Goal: Task Accomplishment & Management: Manage account settings

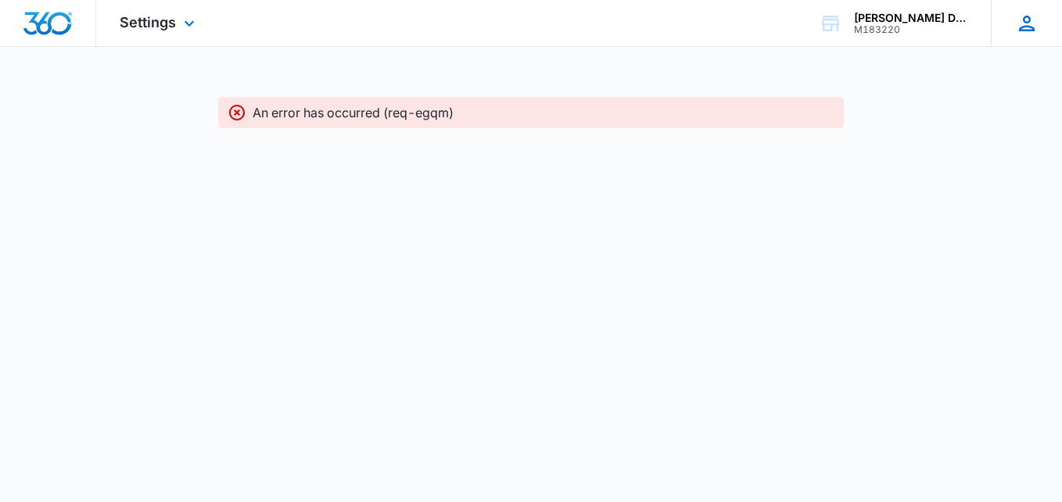
click at [1013, 31] on div "[PERSON_NAME] [EMAIL_ADDRESS][DOMAIN_NAME] My Profile Notifications Support Log…" at bounding box center [1026, 23] width 71 height 46
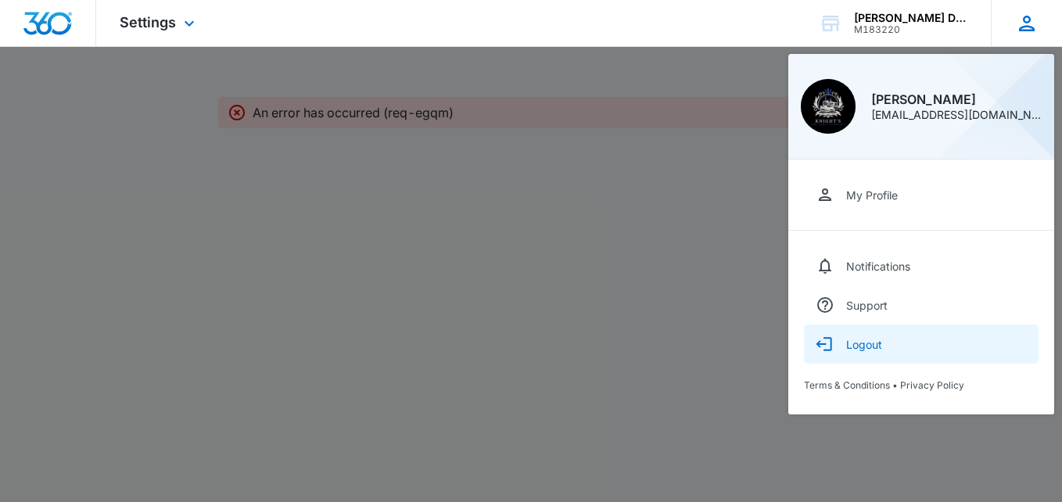
click at [873, 330] on button "Logout" at bounding box center [921, 344] width 235 height 39
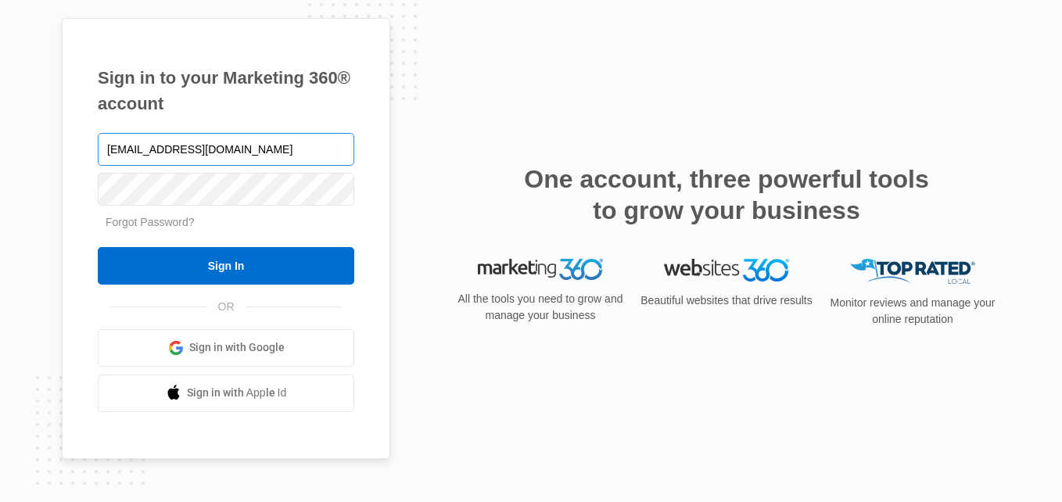
click at [184, 153] on input "[EMAIL_ADDRESS][DOMAIN_NAME]" at bounding box center [226, 149] width 257 height 33
type input "[EMAIL_ADDRESS][DOMAIN_NAME]"
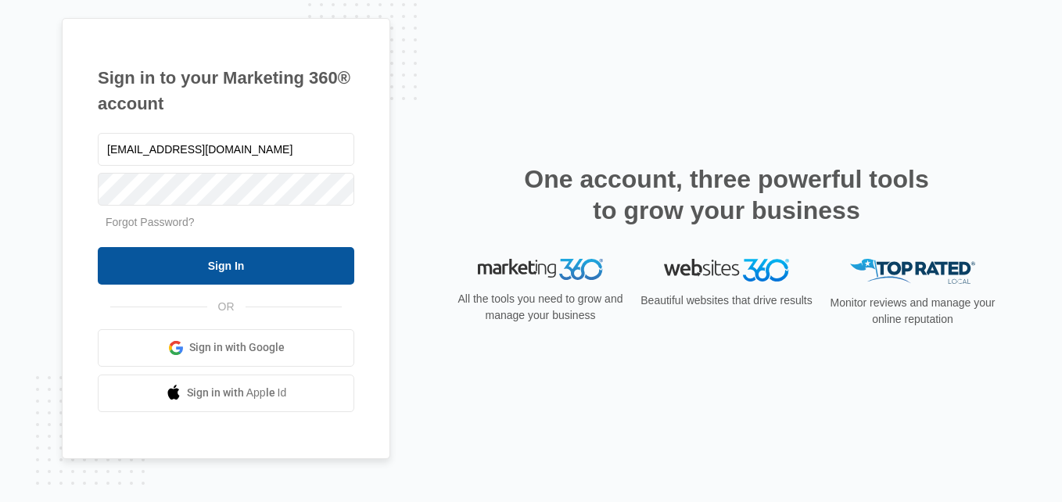
click at [185, 260] on input "Sign In" at bounding box center [226, 266] width 257 height 38
